Goal: Transaction & Acquisition: Subscribe to service/newsletter

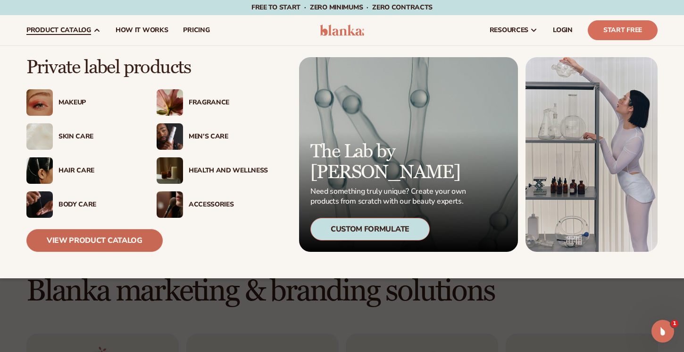
click at [91, 241] on link "View Product Catalog" at bounding box center [94, 240] width 136 height 23
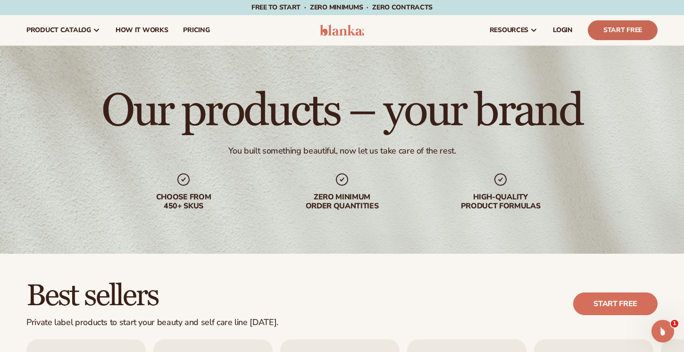
click at [618, 29] on link "Start Free" at bounding box center [623, 30] width 70 height 20
click at [344, 31] on img at bounding box center [342, 30] width 45 height 11
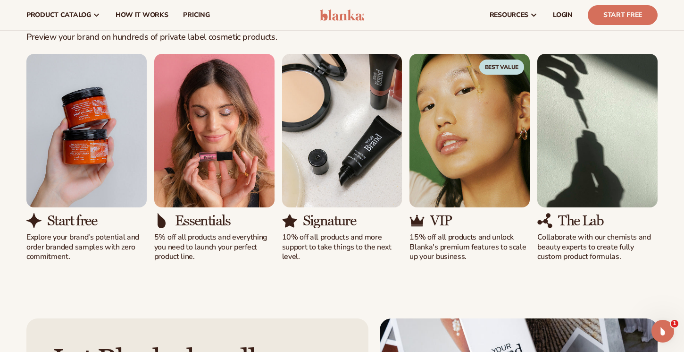
scroll to position [692, 0]
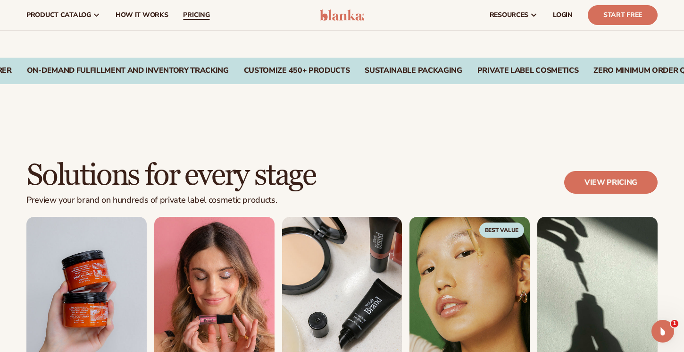
click at [187, 17] on span "pricing" at bounding box center [196, 15] width 26 height 8
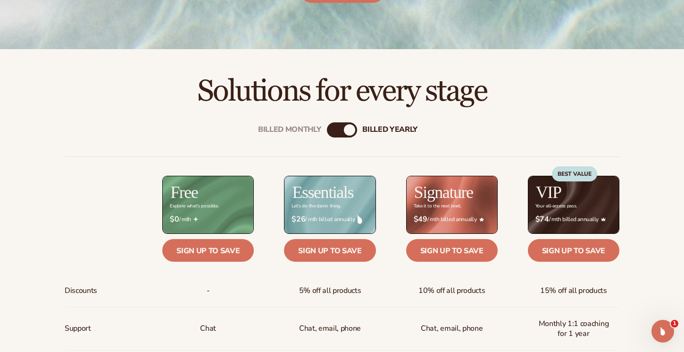
scroll to position [245, 0]
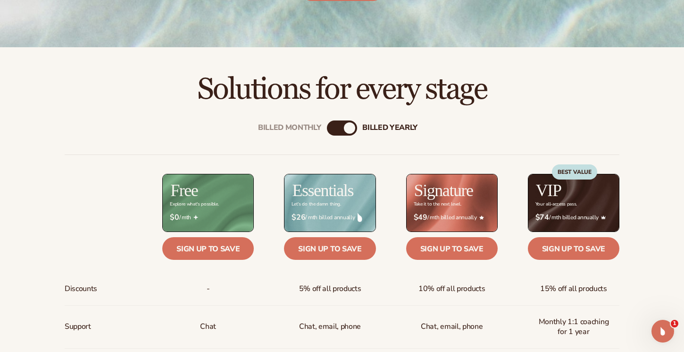
click at [331, 127] on div "Billed Monthly" at bounding box center [332, 127] width 11 height 11
click at [351, 128] on div "billed Yearly" at bounding box center [351, 127] width 11 height 11
click at [332, 129] on div "Billed Monthly" at bounding box center [332, 127] width 11 height 11
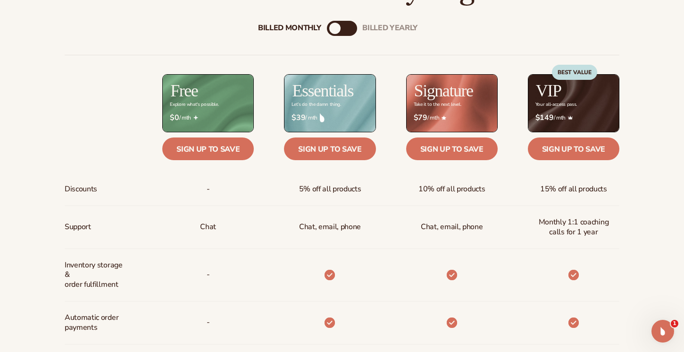
scroll to position [346, 0]
